Goal: Task Accomplishment & Management: Manage account settings

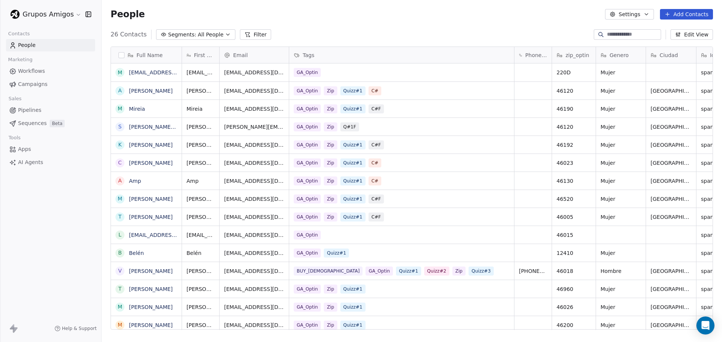
scroll to position [295, 615]
click at [29, 12] on html "Grupos Amigos Contacts People Marketing Workflows Campaigns Sales Pipelines Seq…" at bounding box center [361, 171] width 722 height 342
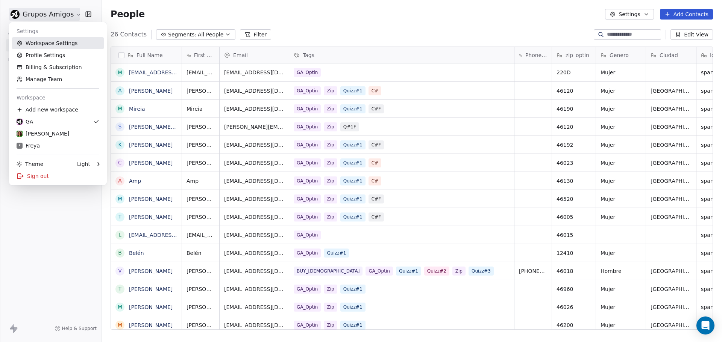
click at [55, 43] on link "Workspace Settings" at bounding box center [58, 43] width 92 height 12
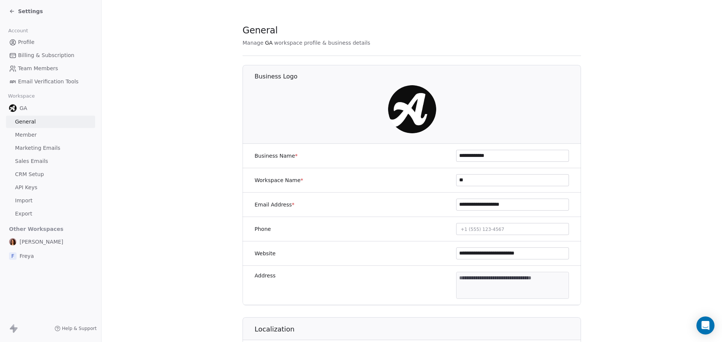
click at [35, 148] on span "Marketing Emails" at bounding box center [37, 148] width 45 height 8
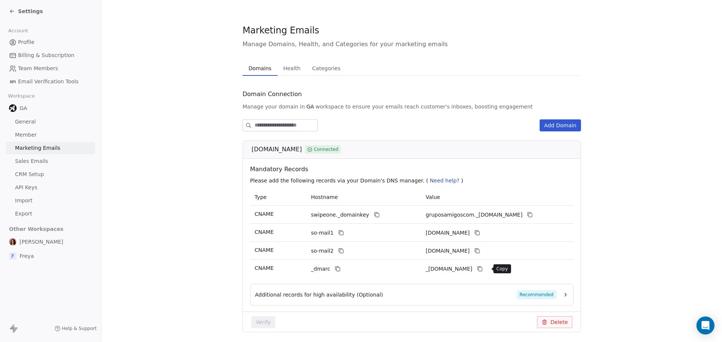
click at [483, 269] on icon at bounding box center [480, 269] width 6 height 6
click at [468, 299] on div "Additional records for high availability (Optional) Recommended" at bounding box center [405, 295] width 301 height 9
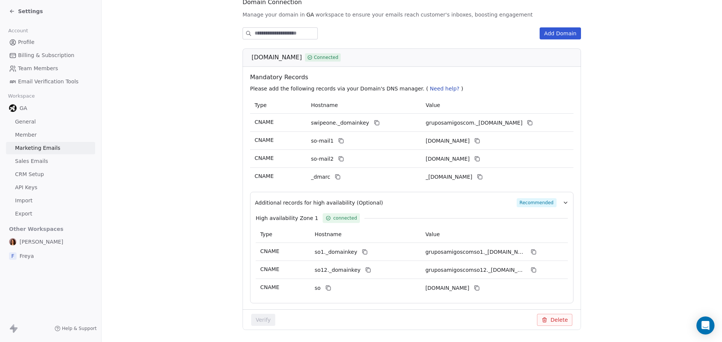
scroll to position [75, 0]
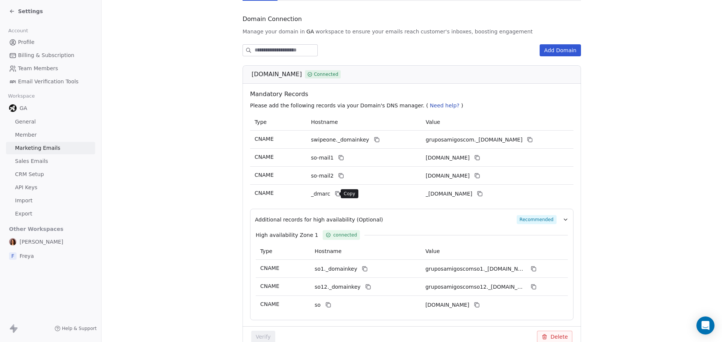
click at [336, 193] on icon at bounding box center [337, 194] width 3 height 3
